Goal: Check status: Check status

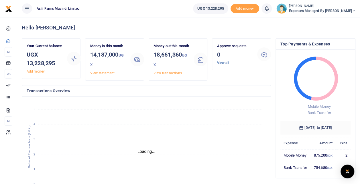
scroll to position [5, 5]
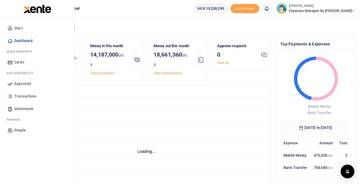
click at [34, 95] on span "Transactions" at bounding box center [25, 97] width 22 height 6
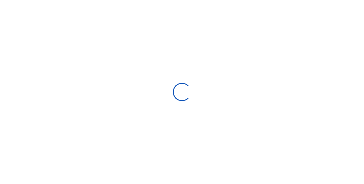
select select
type input "09/16/2025 - 10/15/2025"
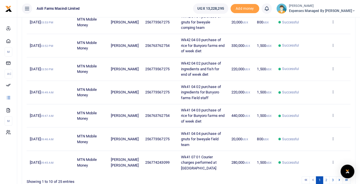
scroll to position [194, 0]
